Goal: Information Seeking & Learning: Learn about a topic

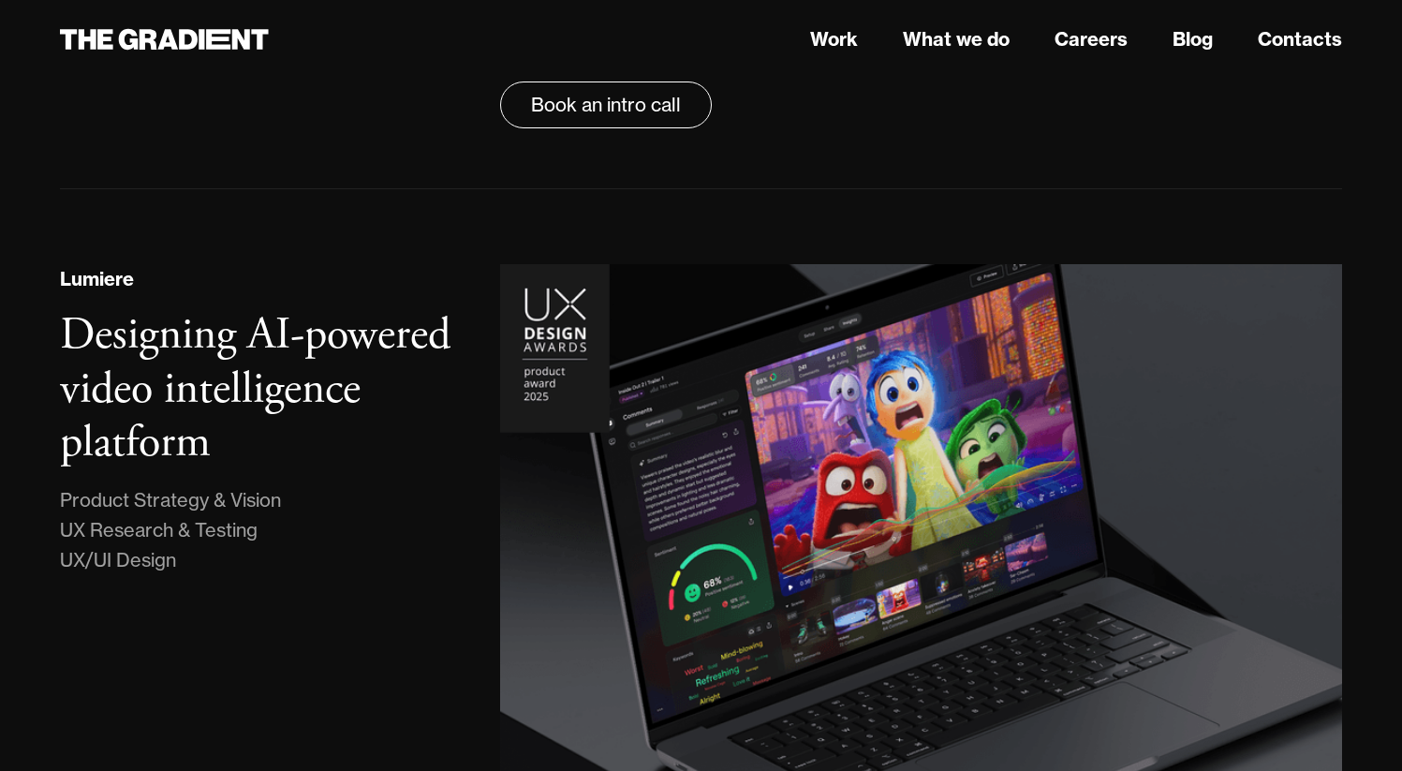
scroll to position [449, 0]
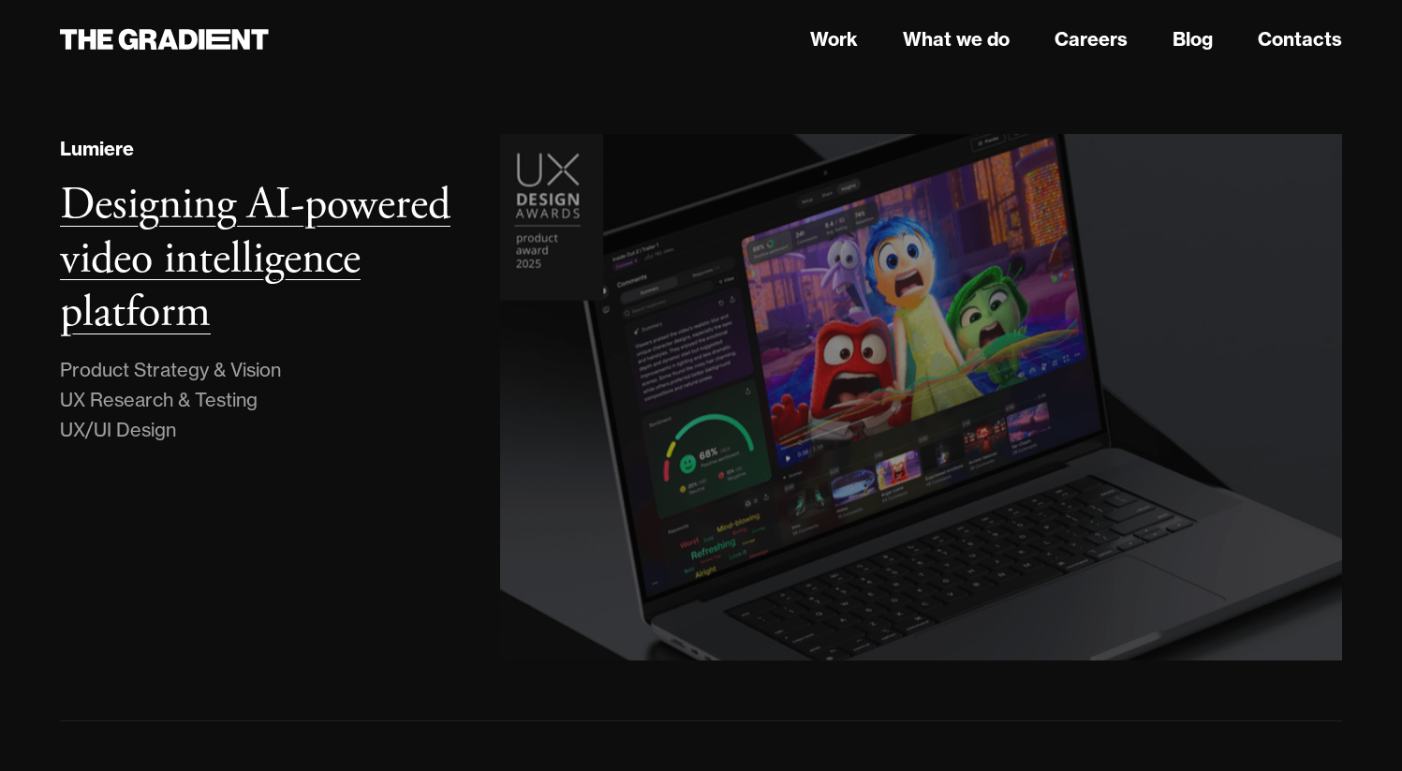
click at [555, 207] on img at bounding box center [921, 396] width 859 height 537
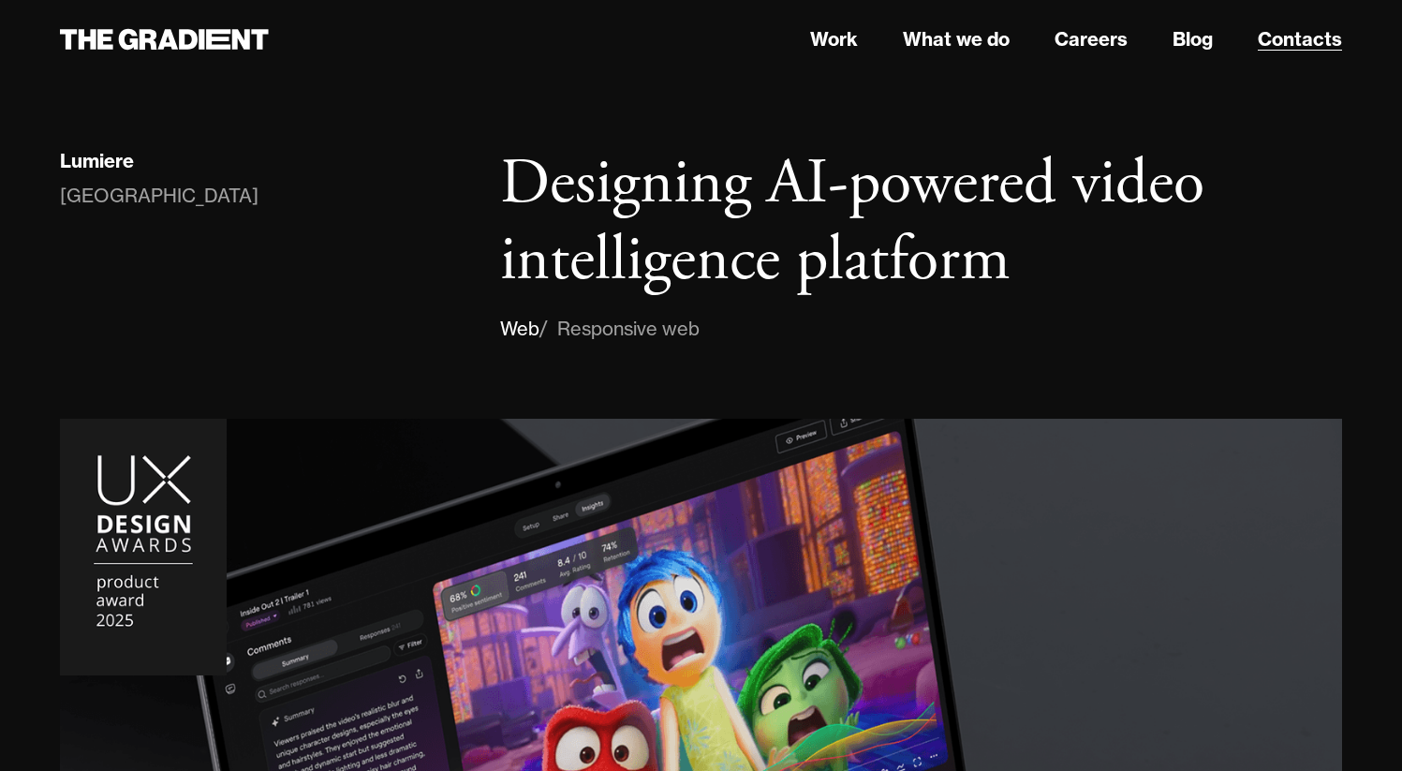
click at [1299, 35] on link "Contacts" at bounding box center [1300, 39] width 84 height 28
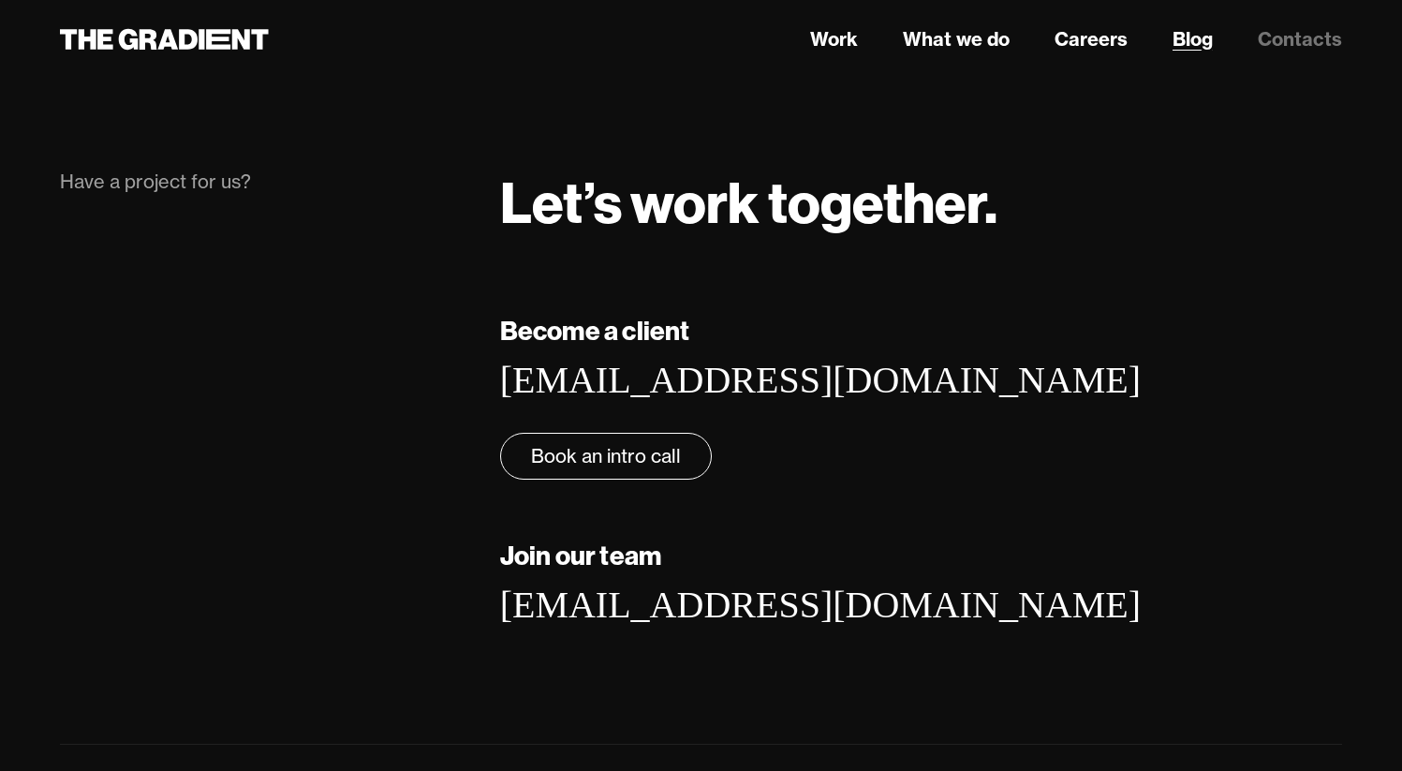
click at [1182, 46] on link "Blog" at bounding box center [1192, 39] width 40 height 28
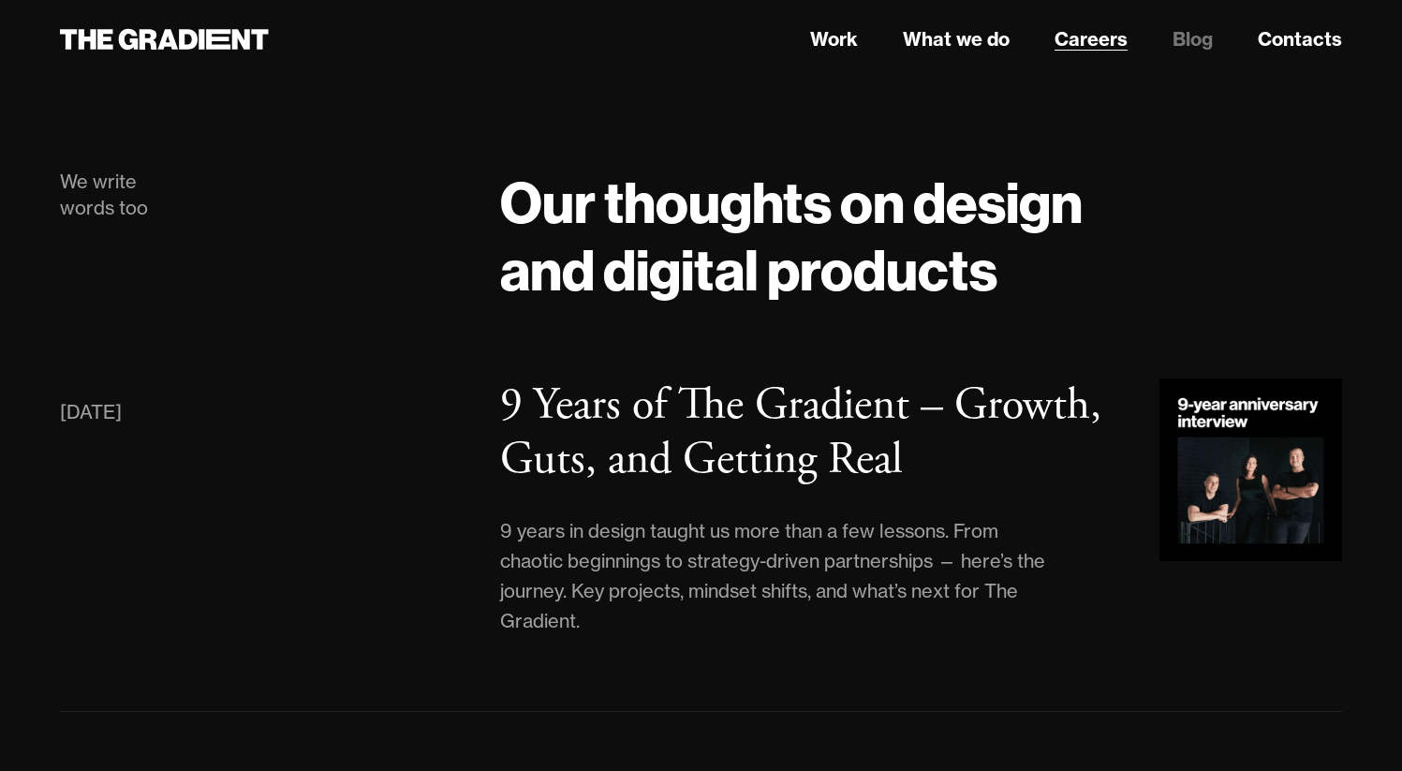
click at [1059, 49] on link "Careers" at bounding box center [1090, 39] width 73 height 28
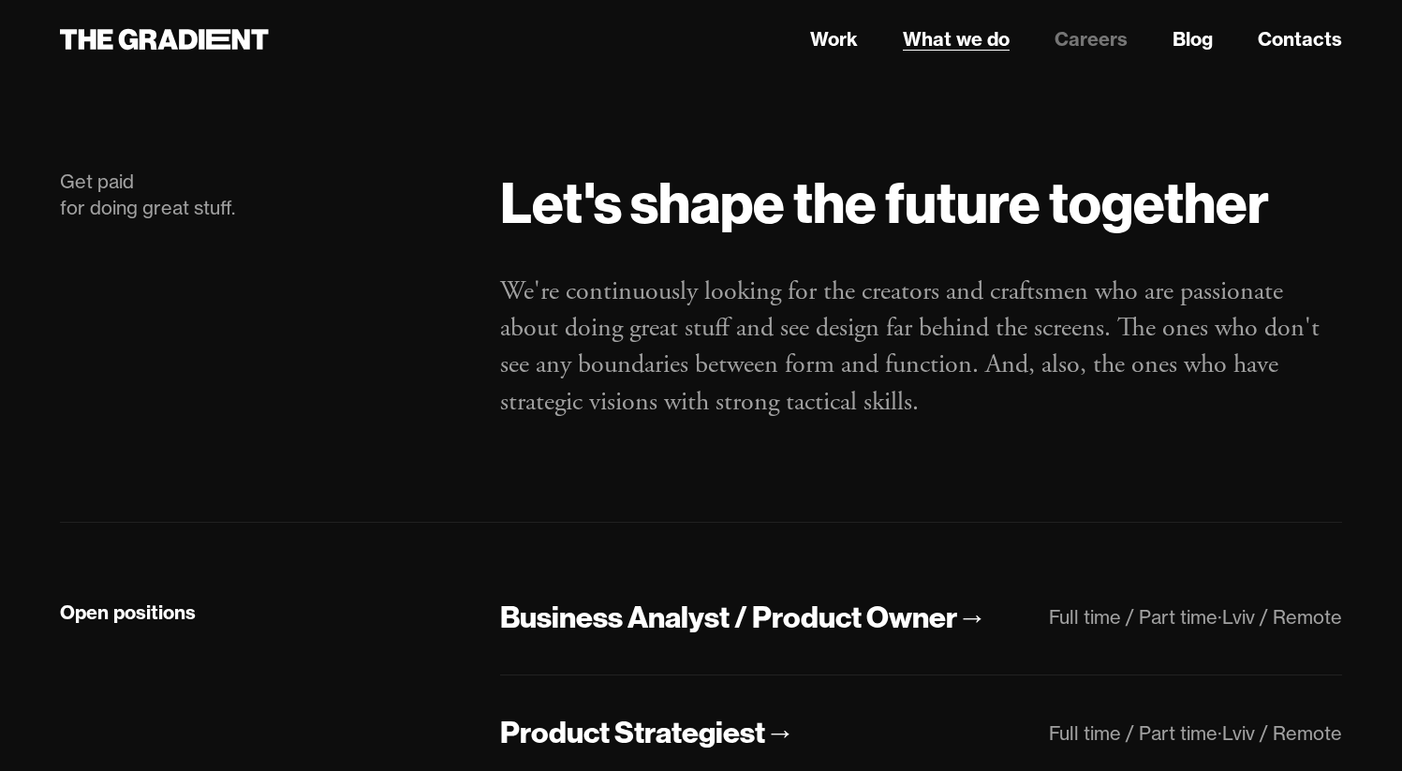
click at [959, 48] on link "What we do" at bounding box center [956, 39] width 107 height 28
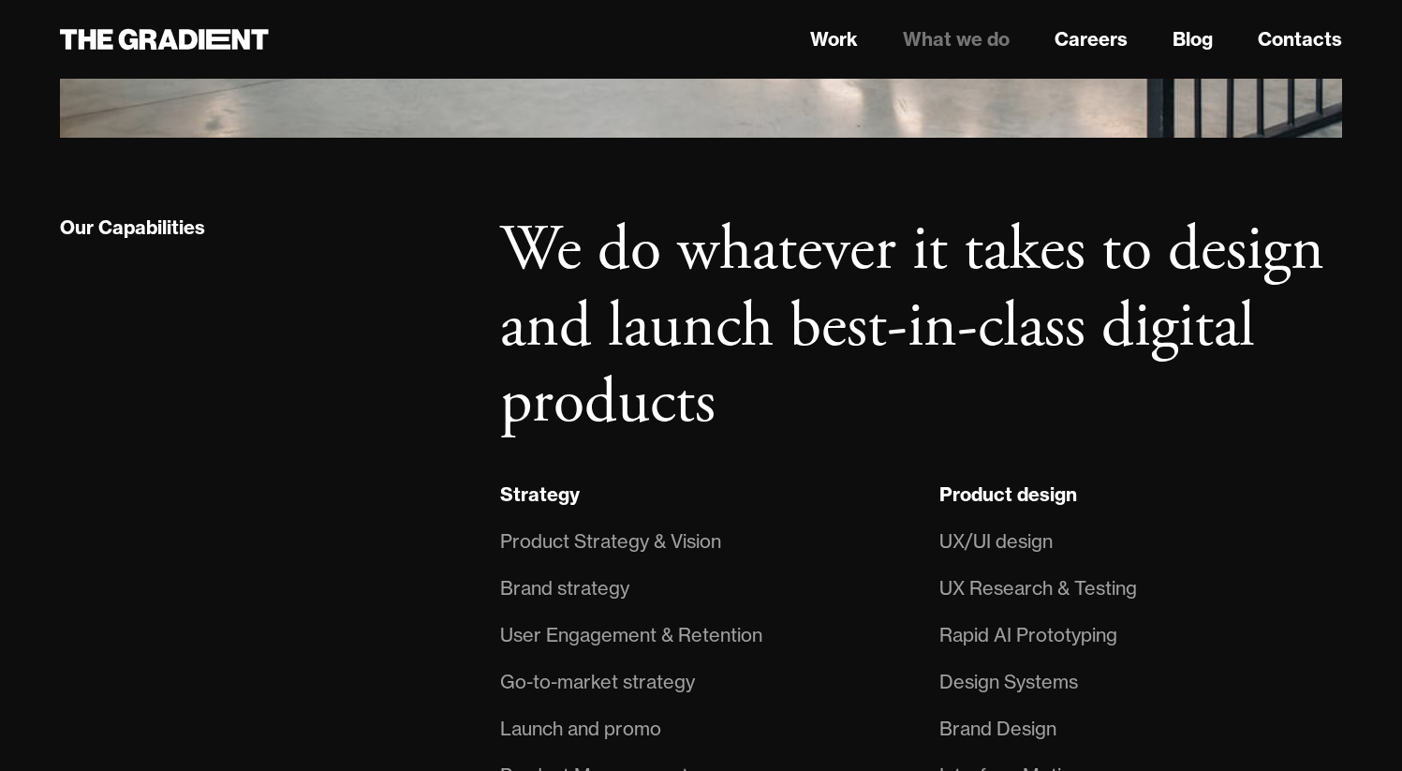
scroll to position [1215, 0]
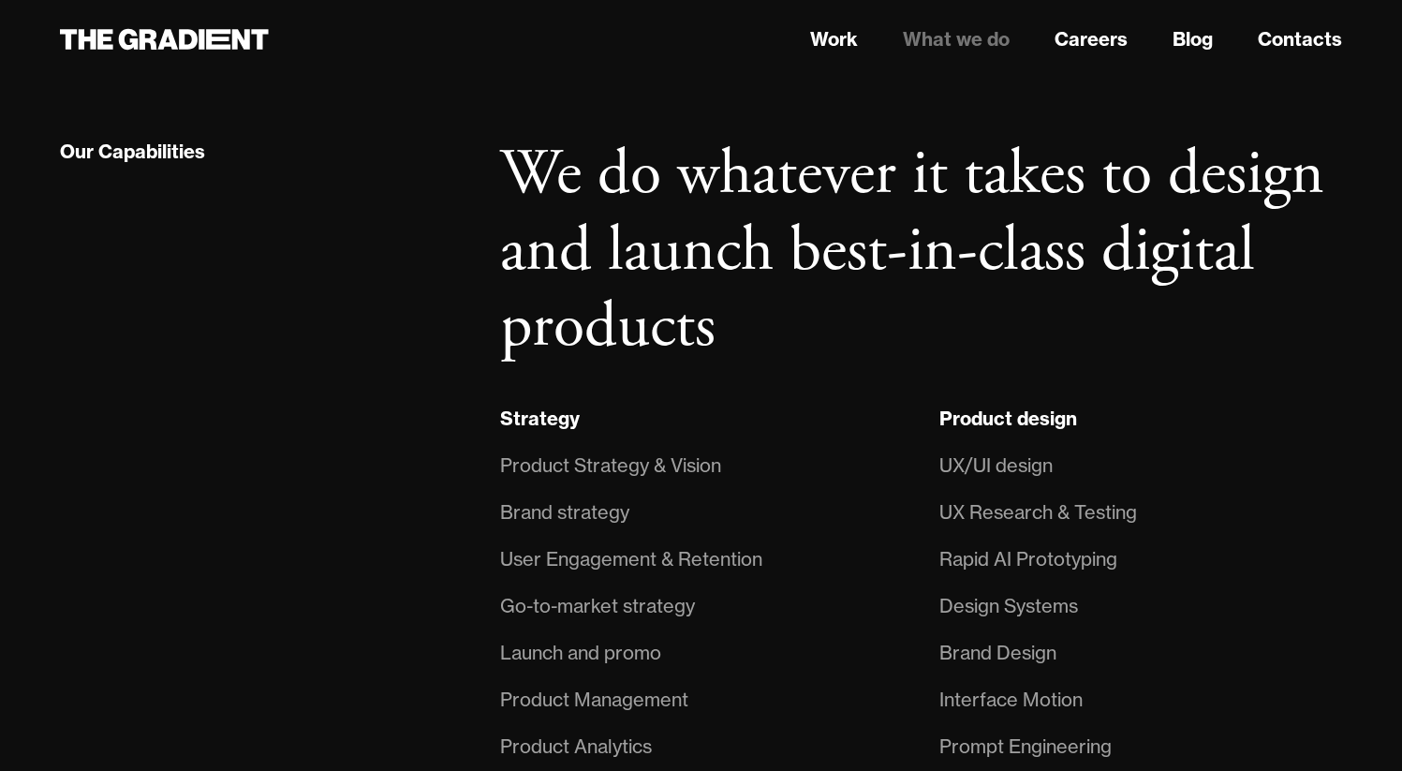
click at [632, 471] on div "Product Strategy & Vision" at bounding box center [610, 465] width 221 height 30
click at [594, 518] on div "Brand strategy" at bounding box center [564, 512] width 129 height 30
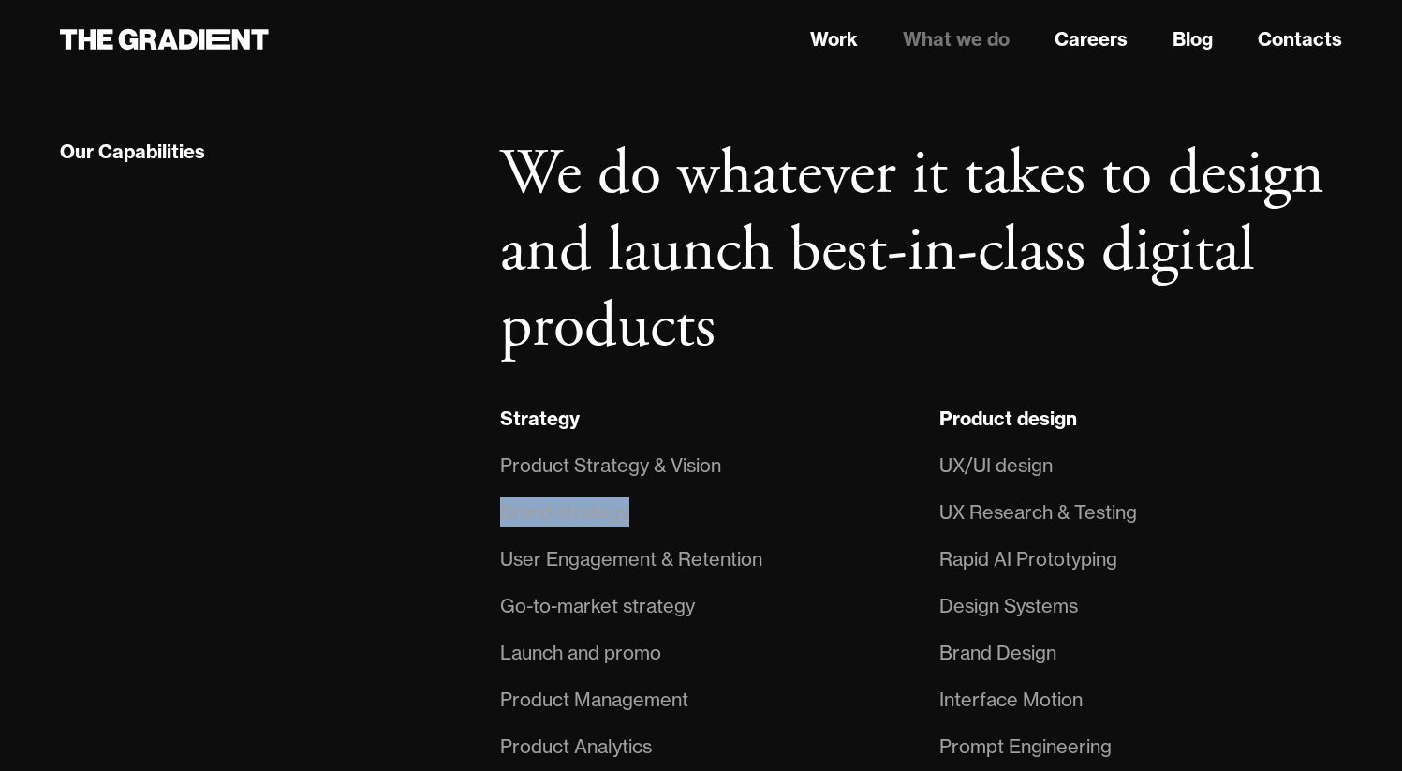
click at [594, 518] on div "Brand strategy" at bounding box center [564, 512] width 129 height 30
click at [591, 564] on div "User Engagement & Retention" at bounding box center [631, 559] width 262 height 30
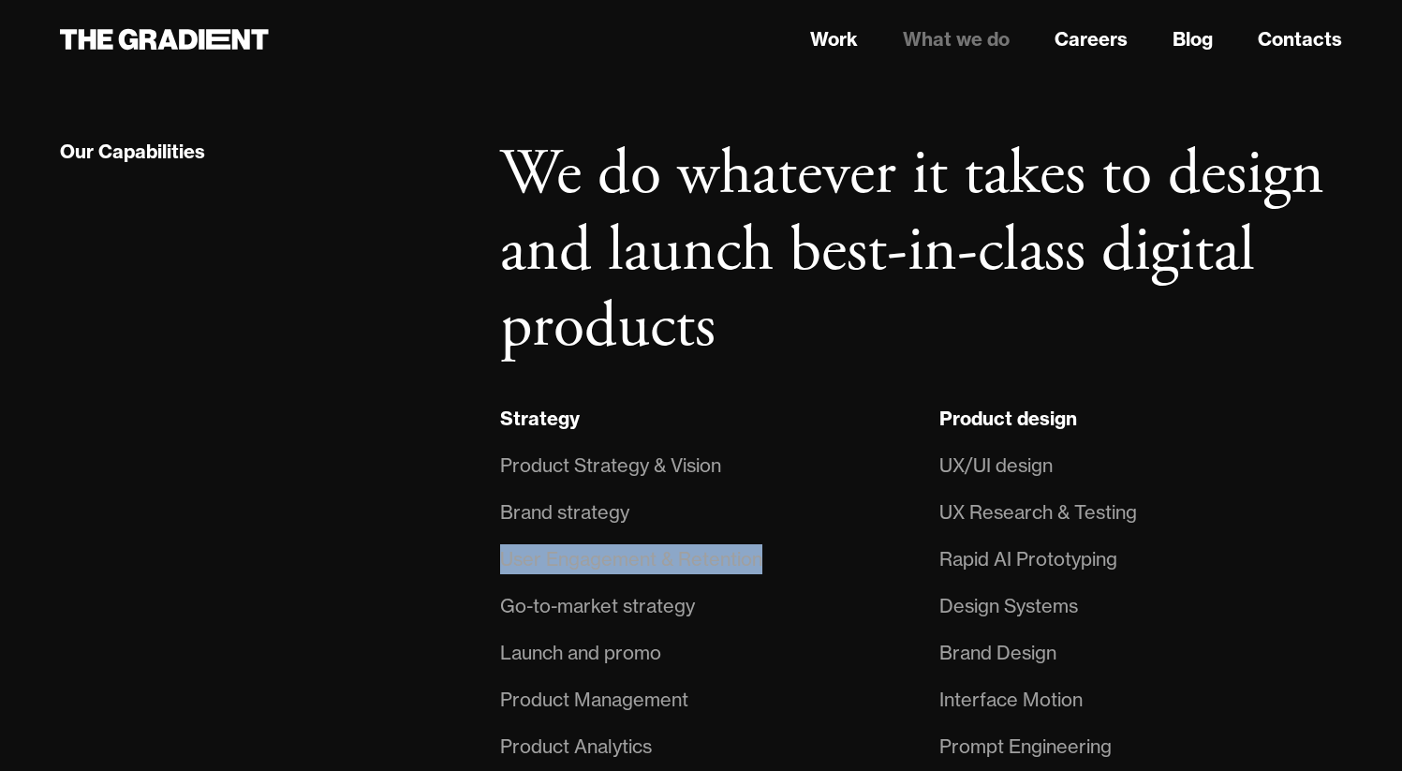
click at [591, 564] on div "User Engagement & Retention" at bounding box center [631, 559] width 262 height 30
click at [588, 601] on div "Go-to-market strategy" at bounding box center [597, 606] width 195 height 30
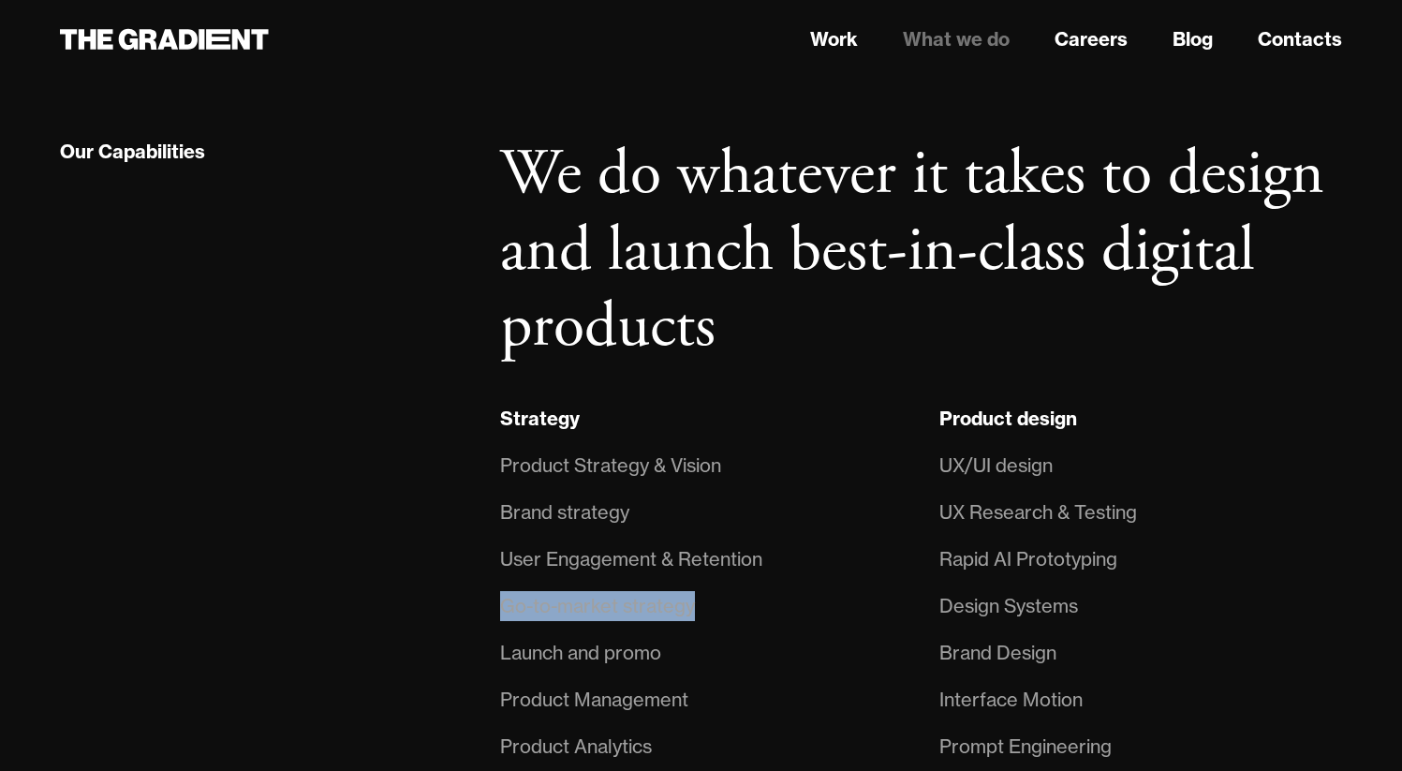
click at [588, 601] on div "Go-to-market strategy" at bounding box center [597, 606] width 195 height 30
click at [580, 647] on div "Launch and promo" at bounding box center [580, 653] width 161 height 30
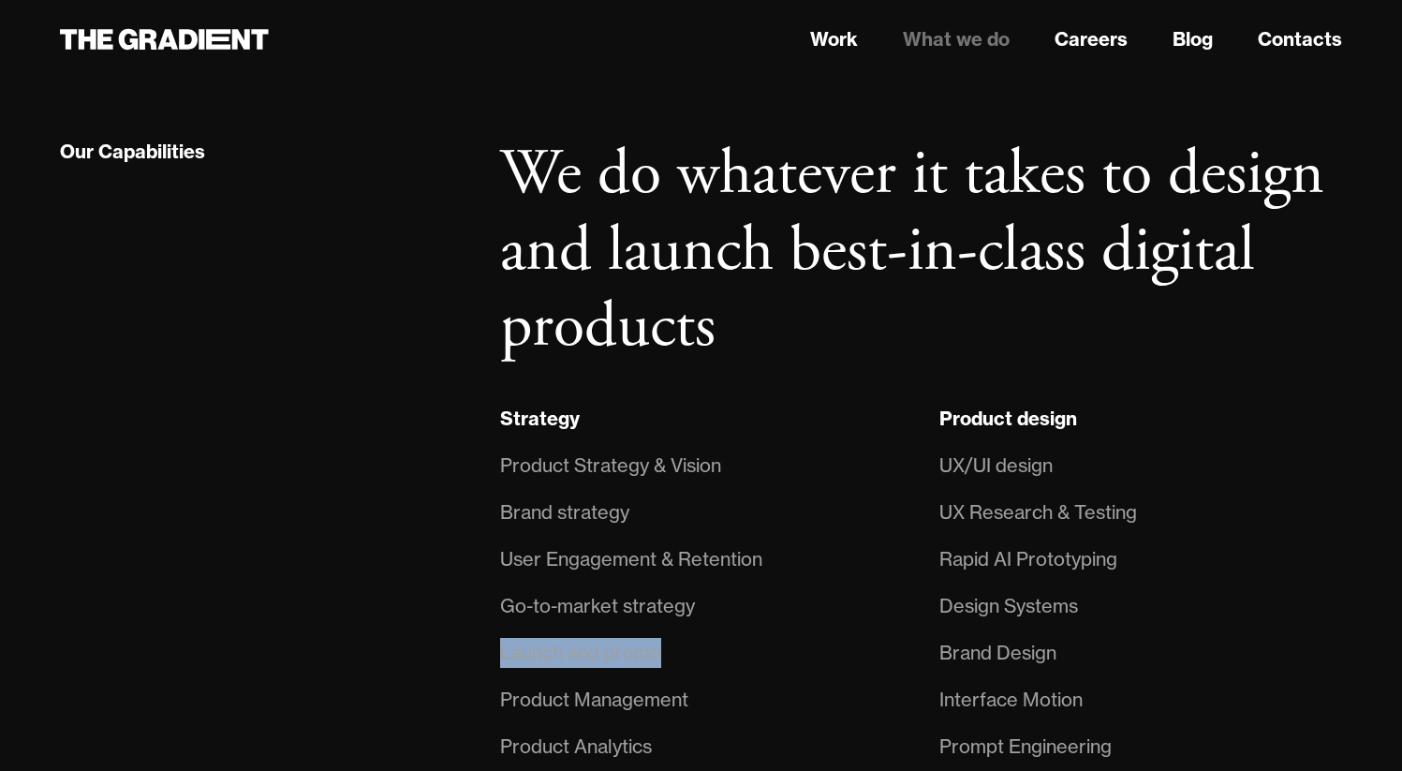
click at [580, 647] on div "Launch and promo" at bounding box center [580, 653] width 161 height 30
click at [573, 699] on div "Product Management" at bounding box center [594, 699] width 188 height 30
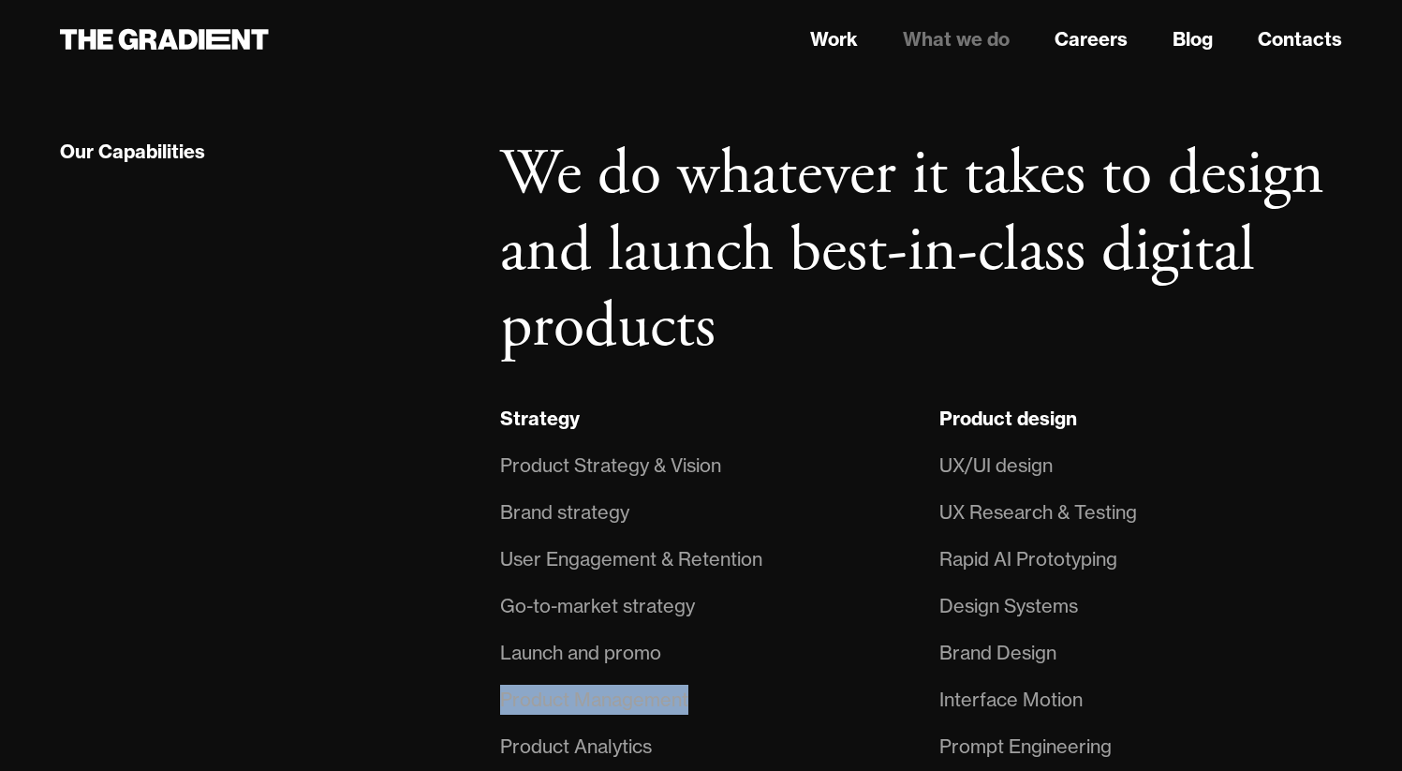
click at [573, 699] on div "Product Management" at bounding box center [594, 699] width 188 height 30
click at [568, 735] on div "Product Analytics" at bounding box center [576, 746] width 152 height 30
click at [568, 736] on div "Product Analytics" at bounding box center [576, 746] width 152 height 30
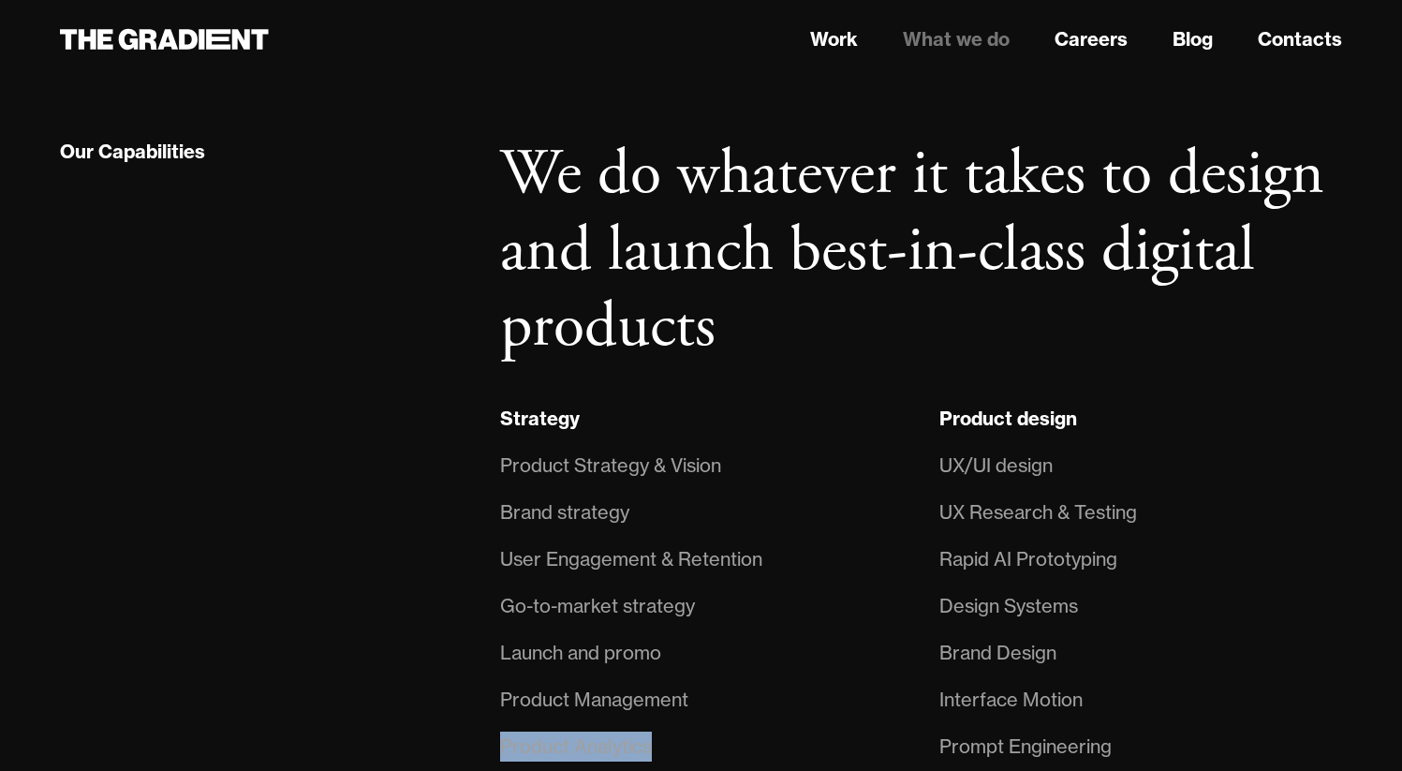
click at [568, 736] on div "Product Analytics" at bounding box center [576, 746] width 152 height 30
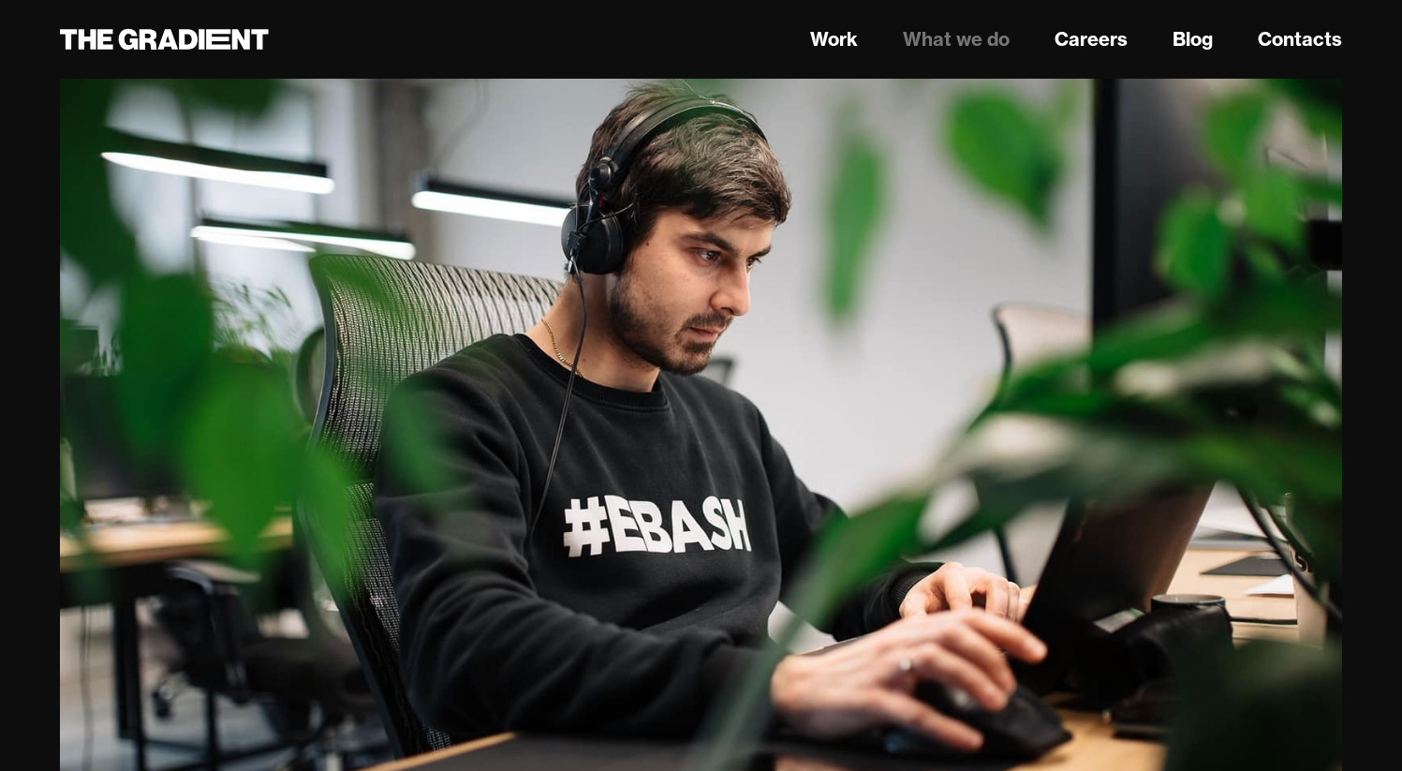
scroll to position [0, 0]
